Goal: Transaction & Acquisition: Purchase product/service

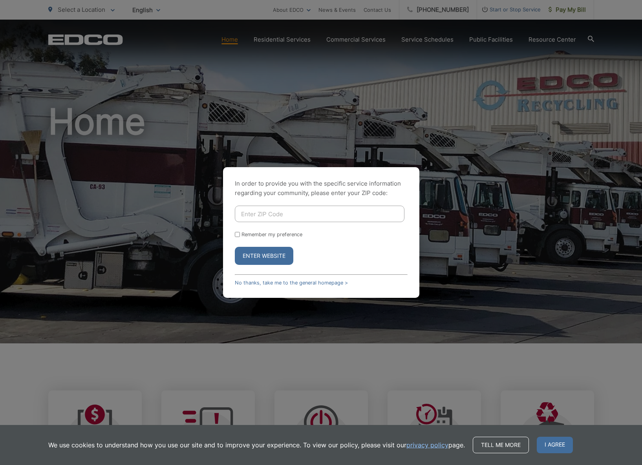
click at [357, 304] on div "In order to provide you with the specific service information regarding your co…" at bounding box center [321, 232] width 642 height 465
click at [281, 212] on input "Enter ZIP Code" at bounding box center [320, 214] width 170 height 16
type input "92154"
click at [264, 256] on button "Enter Website" at bounding box center [264, 256] width 58 height 18
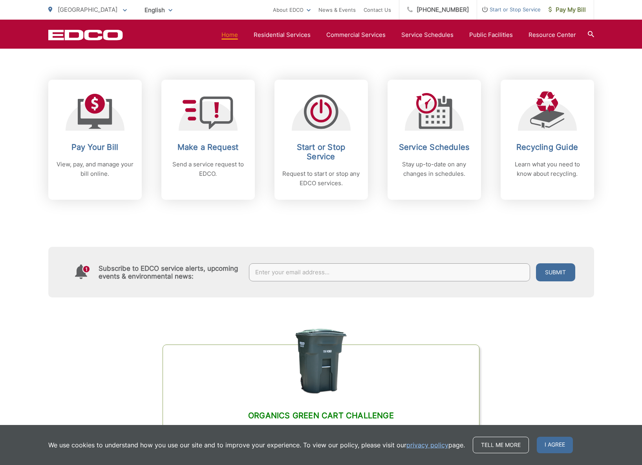
scroll to position [241, 0]
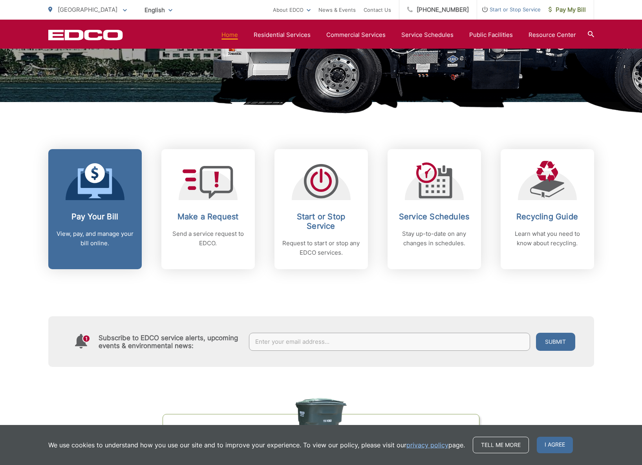
click at [115, 202] on link "Pay Your Bill View, pay, and manage your bill online." at bounding box center [94, 209] width 93 height 120
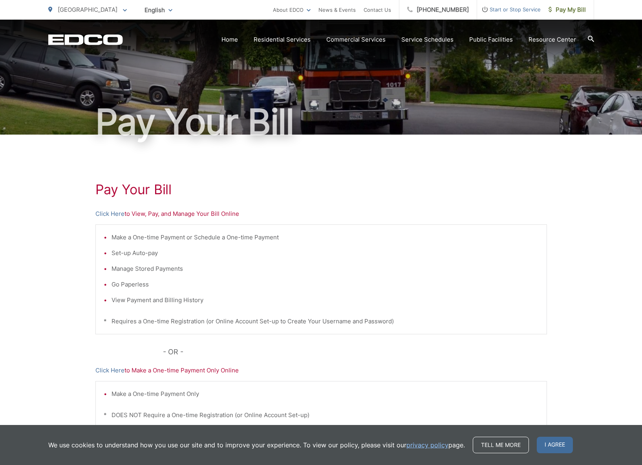
scroll to position [23, 0]
click at [172, 216] on p "Click Here to View, Pay, and Manage Your Bill Online" at bounding box center [320, 213] width 451 height 9
click at [114, 211] on link "Click Here" at bounding box center [109, 213] width 29 height 9
